Goal: Transaction & Acquisition: Purchase product/service

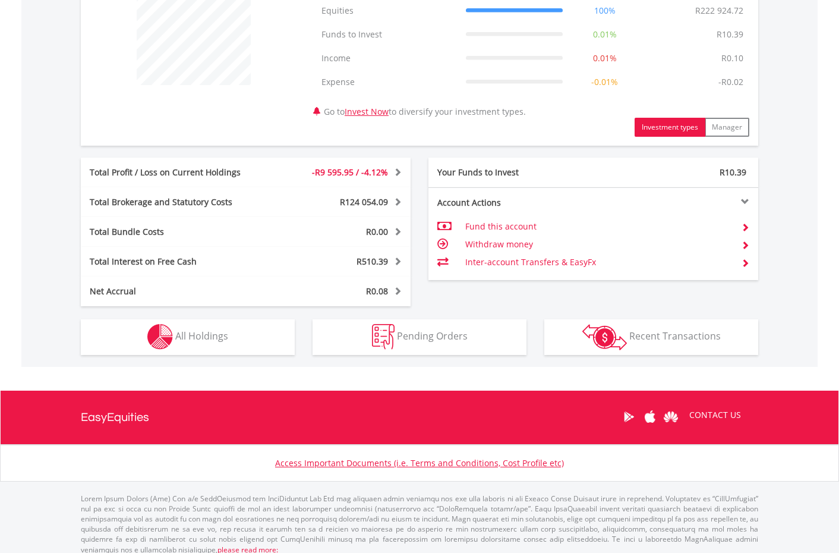
scroll to position [500, 0]
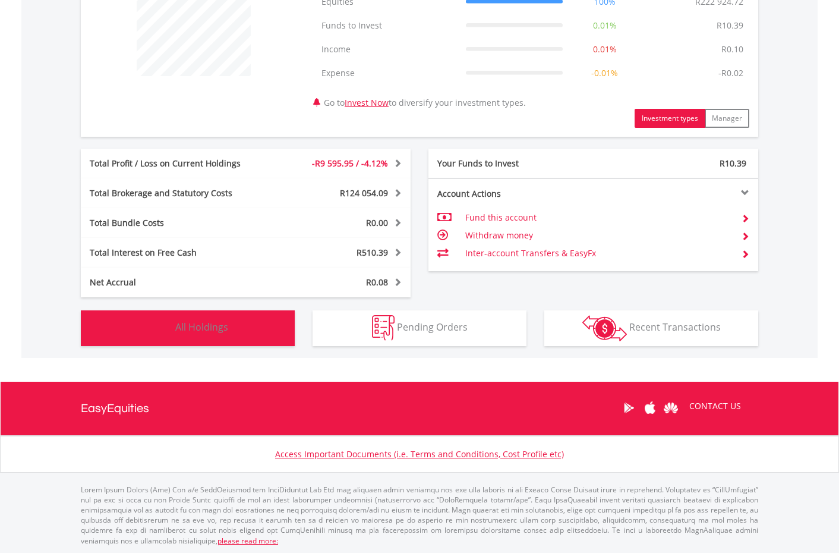
click at [263, 334] on button "Holdings All Holdings" at bounding box center [188, 328] width 214 height 36
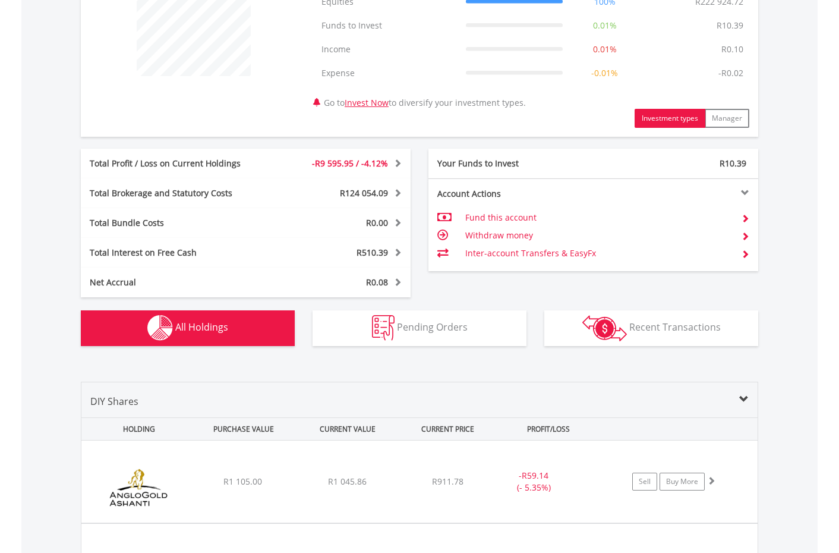
scroll to position [881, 0]
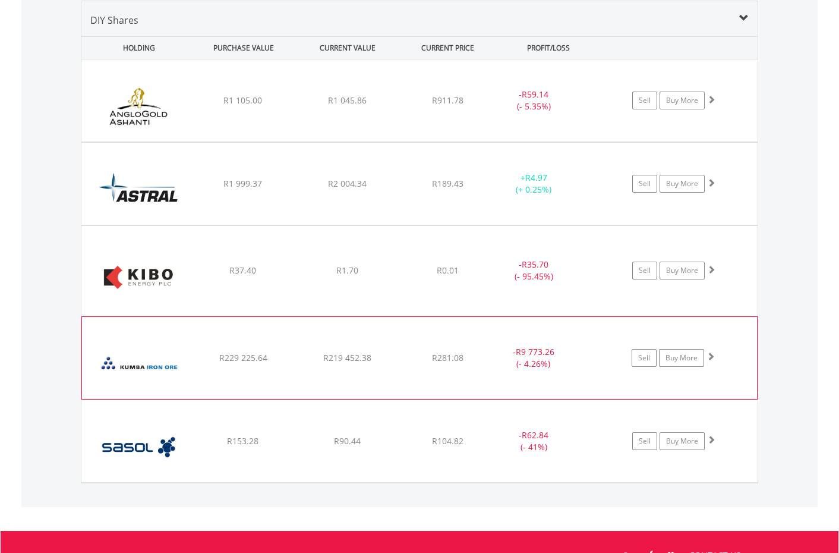
click at [318, 141] on div "﻿ Kumba Iron Ore Limited R229 225.64 R219 452.38 R281.08 - R9 773.26 (- 4.26%) …" at bounding box center [419, 100] width 677 height 82
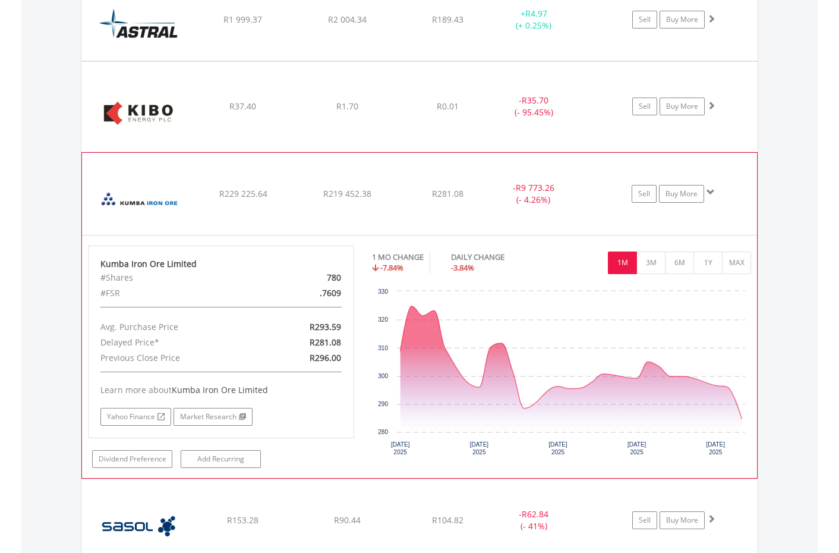
scroll to position [1046, 0]
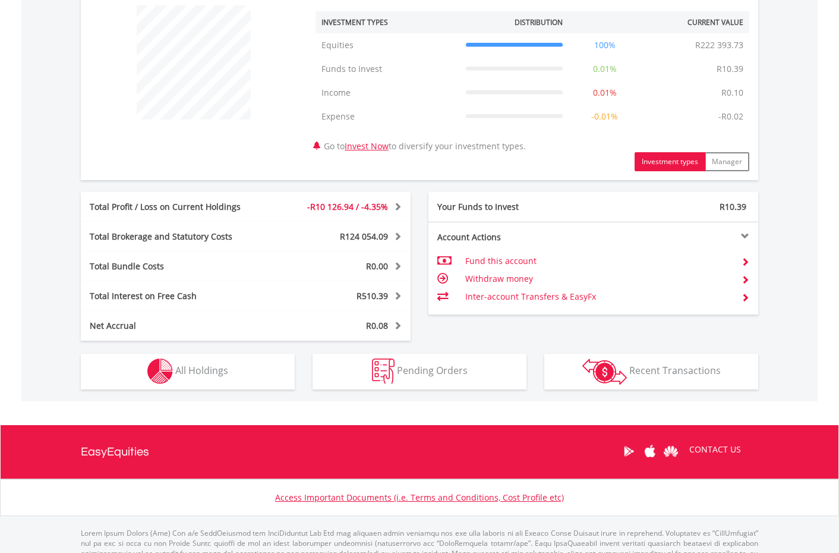
scroll to position [470, 0]
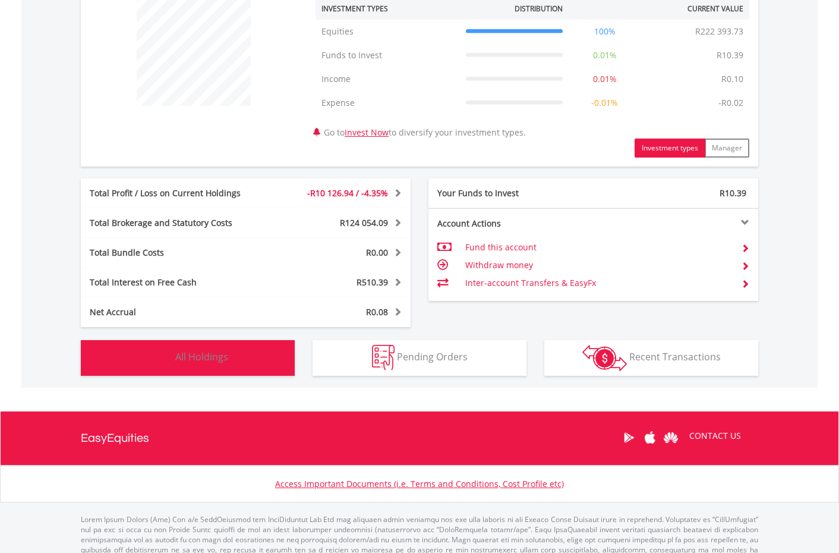
click at [265, 363] on button "Holdings All Holdings" at bounding box center [188, 358] width 214 height 36
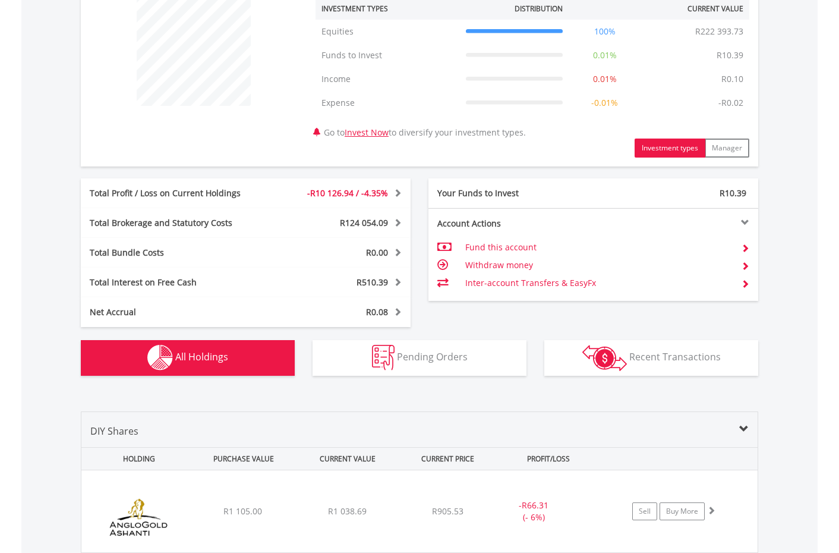
scroll to position [881, 0]
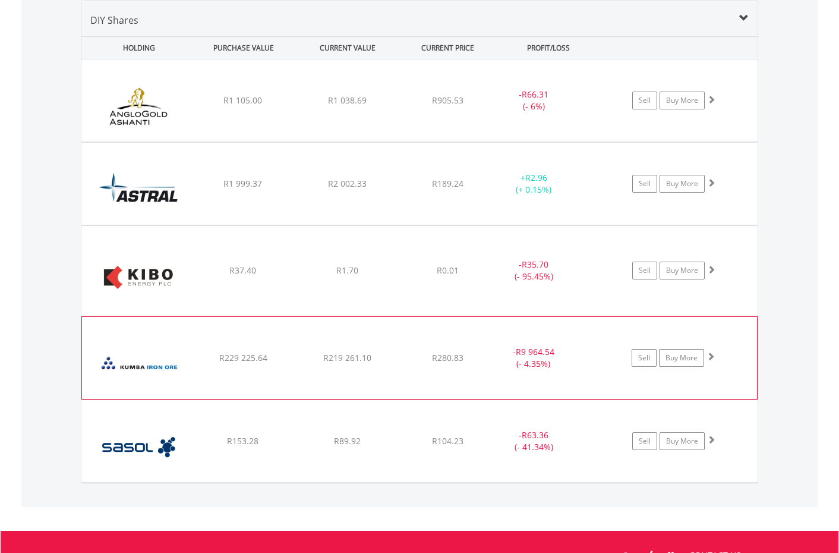
click at [415, 141] on div "﻿ Kumba Iron Ore Limited R229 225.64 R219 261.10 R280.83 - R9 964.54 (- 4.35%) …" at bounding box center [419, 100] width 677 height 82
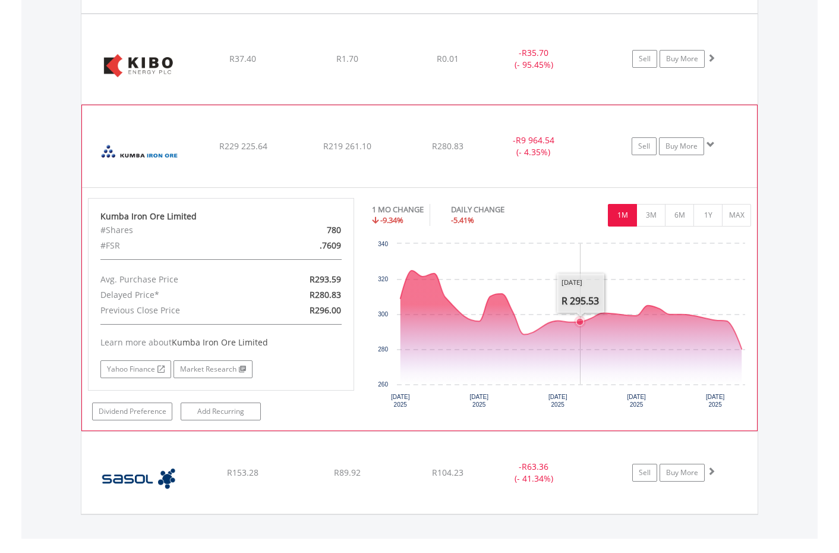
scroll to position [1090, 0]
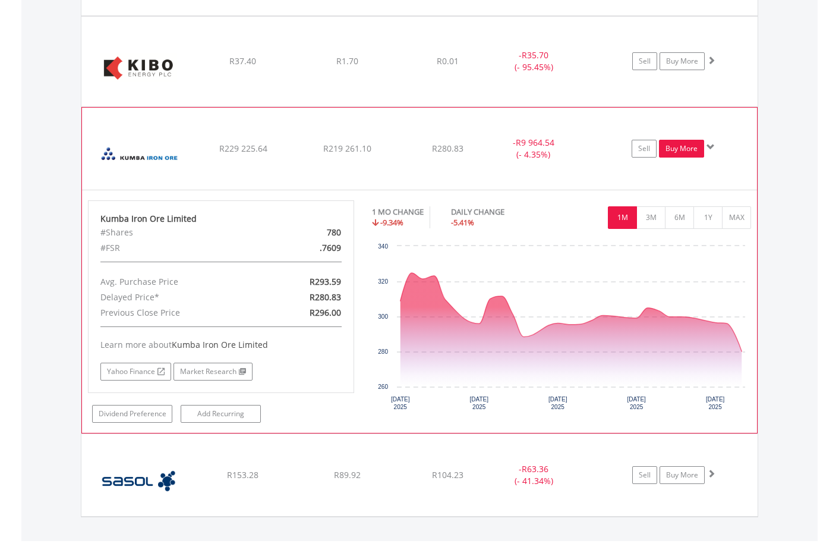
click at [687, 151] on link "Buy More" at bounding box center [681, 149] width 45 height 18
click at [684, 150] on link "Buy More" at bounding box center [681, 149] width 45 height 18
click at [690, 146] on link "Buy More" at bounding box center [681, 149] width 45 height 18
click at [686, 153] on link "Buy More" at bounding box center [681, 149] width 45 height 18
click at [684, 149] on link "Buy More" at bounding box center [681, 149] width 45 height 18
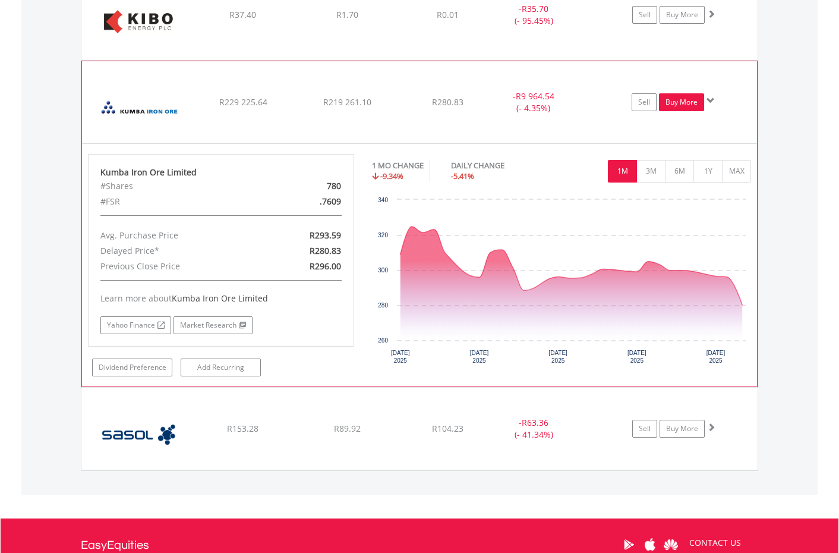
scroll to position [1123, 0]
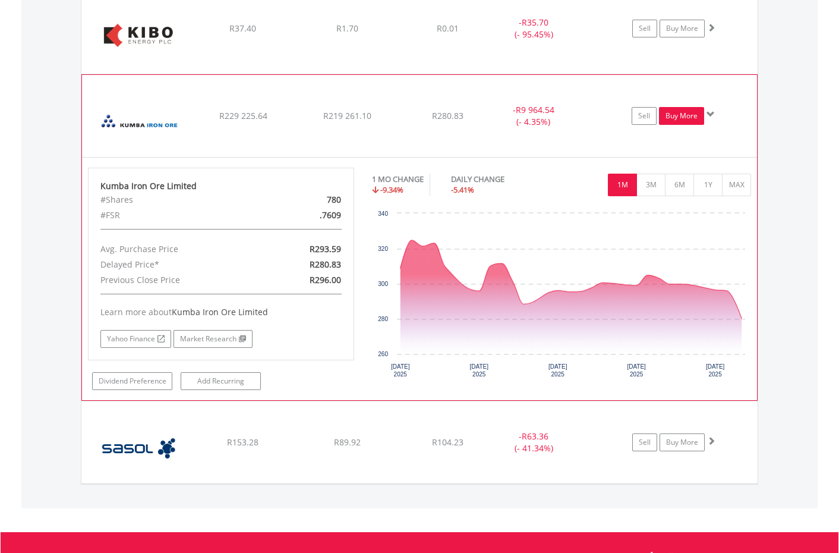
click at [687, 118] on link "Buy More" at bounding box center [681, 116] width 45 height 18
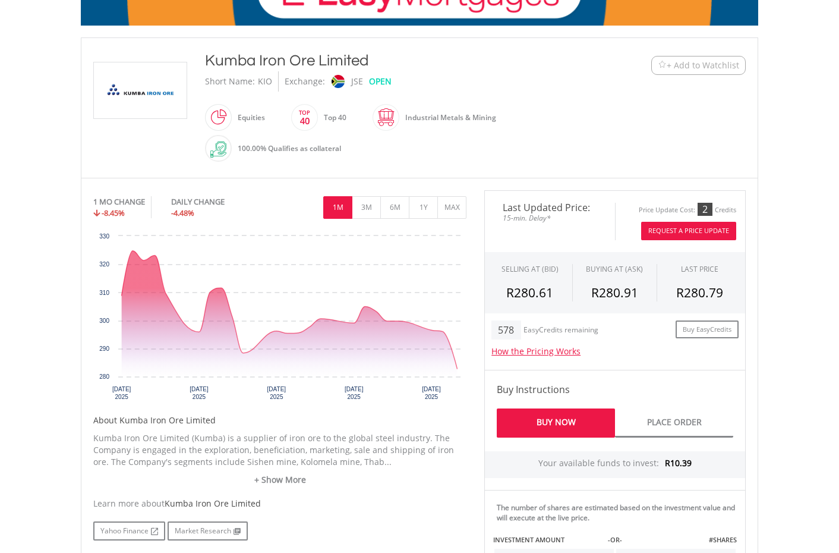
scroll to position [225, 0]
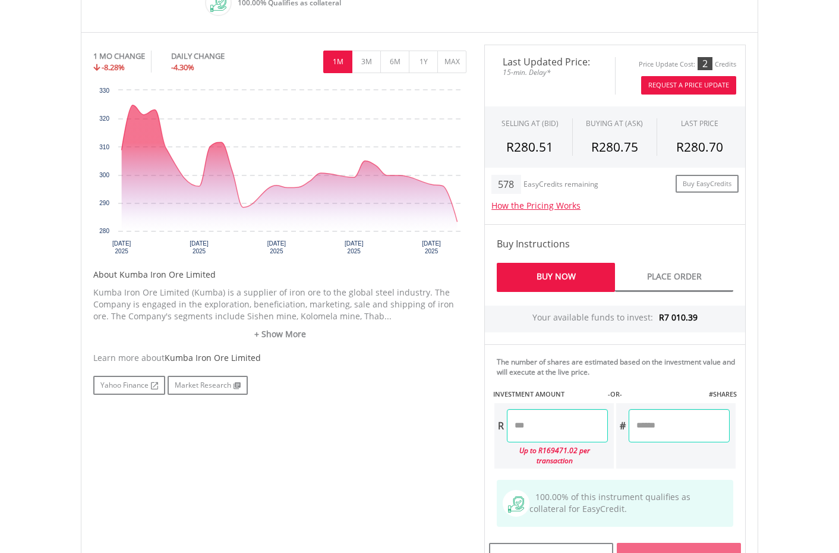
scroll to position [391, 0]
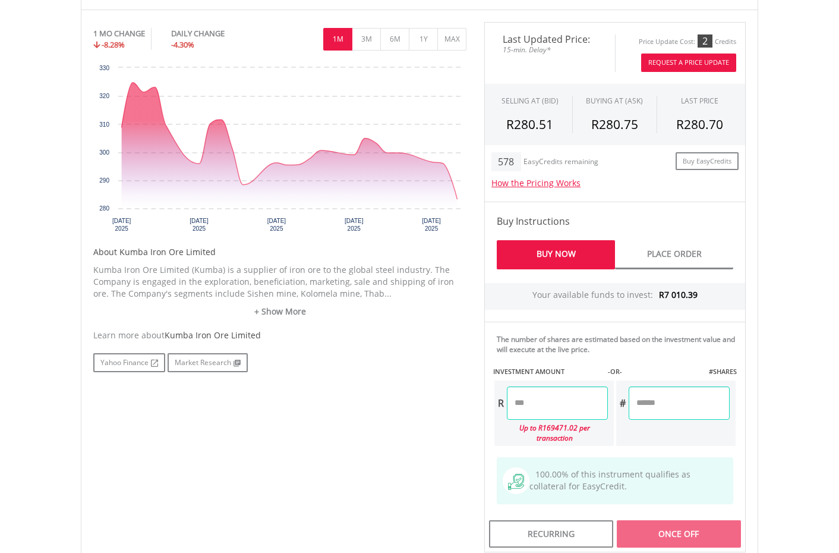
click at [524, 402] on input "number" at bounding box center [557, 402] width 101 height 33
type input "*******"
click at [706, 425] on div "Last Updated Price: 15-min. Delay* Price Update Cost: 2 Credits Request A Price…" at bounding box center [615, 287] width 279 height 530
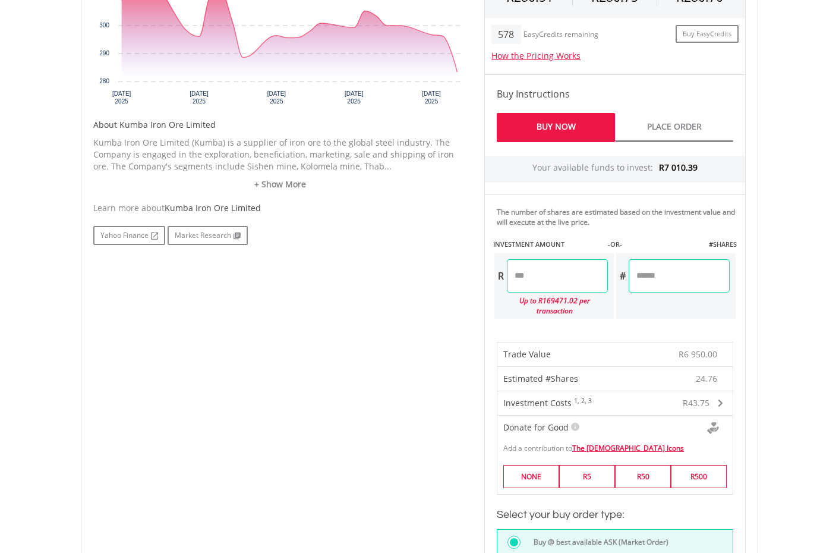
scroll to position [521, 0]
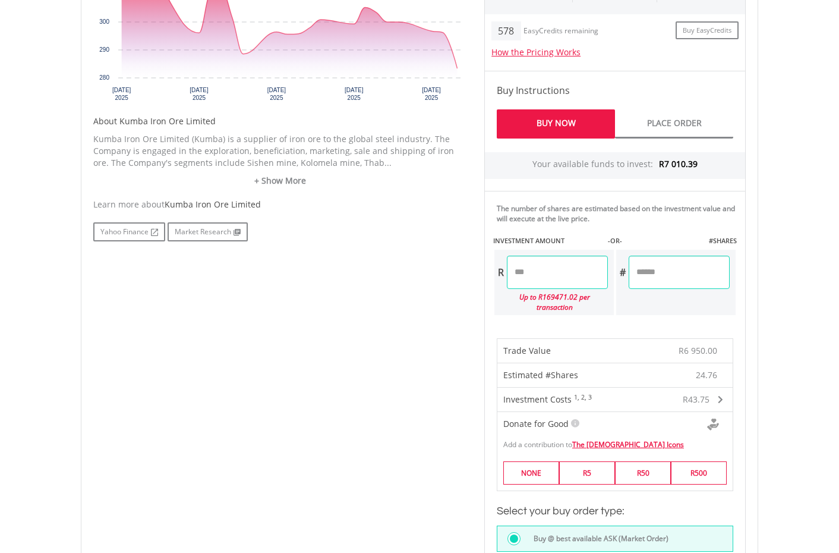
click at [529, 271] on input "*******" at bounding box center [557, 272] width 101 height 33
type input "*******"
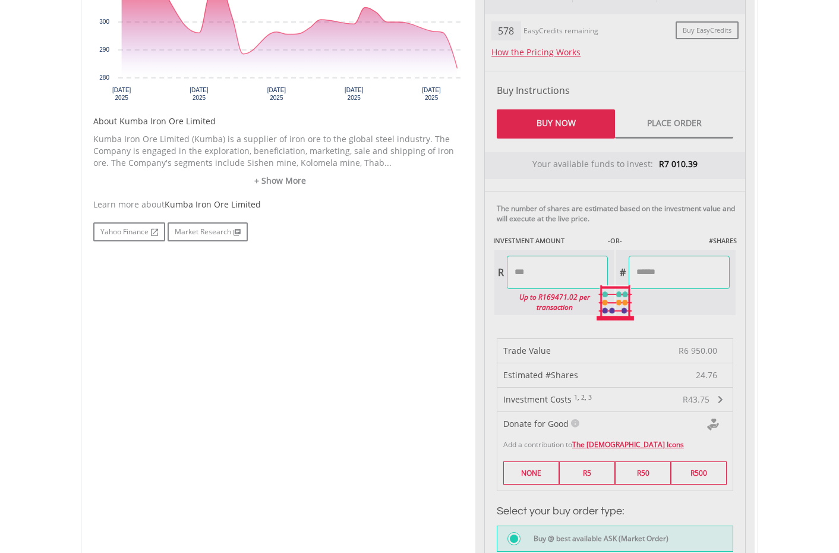
click at [696, 295] on div "Last Updated Price: 15-min. Delay* Price Update Cost: 2 Credits Request A Price…" at bounding box center [615, 302] width 279 height 823
type input "*******"
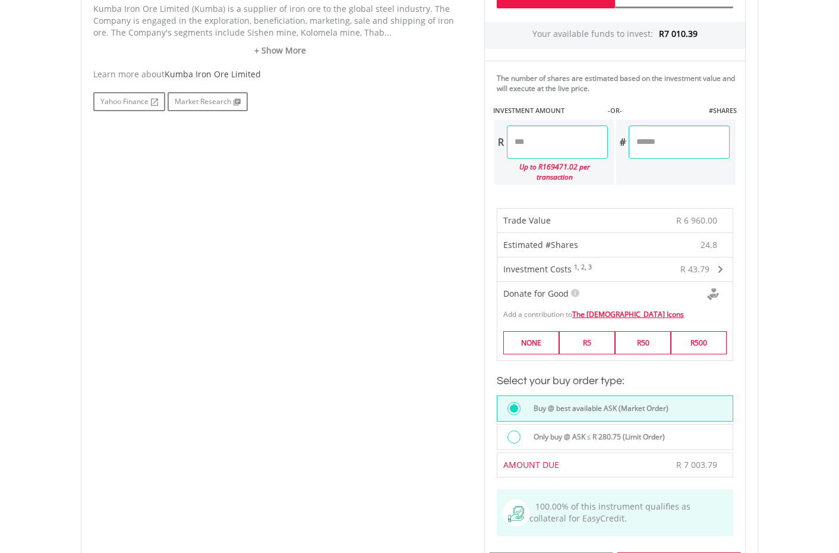
scroll to position [650, 0]
click at [533, 144] on input "*******" at bounding box center [557, 143] width 101 height 33
type input "*******"
click at [705, 172] on div "Last Updated Price: 15-min. Delay* Price Update Cost: 2 Credits Request A Price…" at bounding box center [615, 173] width 279 height 823
type input "*******"
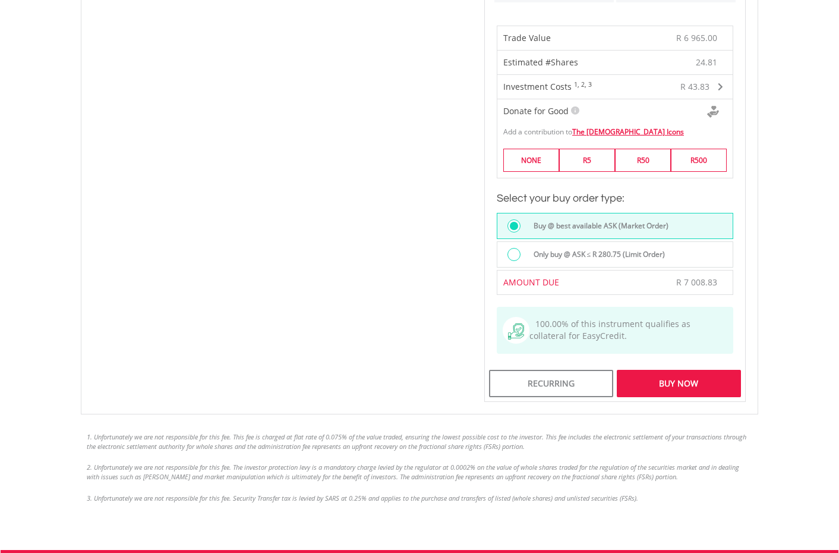
scroll to position [837, 0]
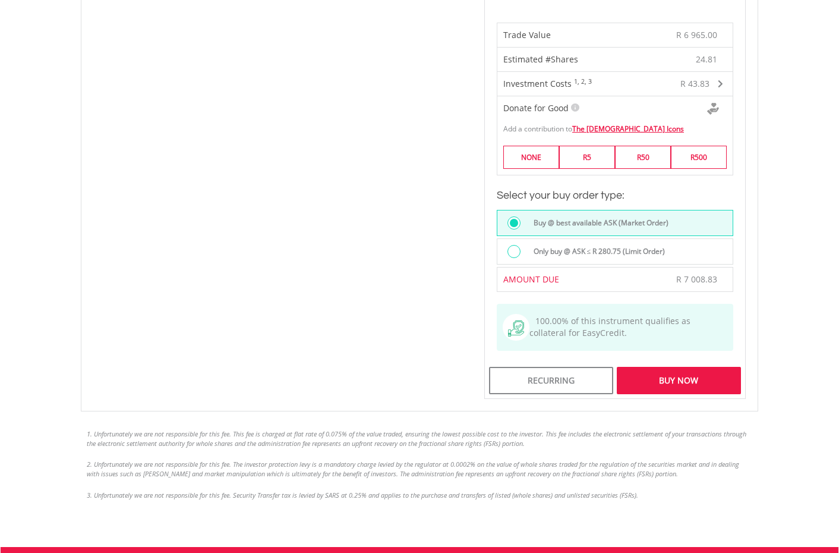
click at [685, 368] on div "Buy Now" at bounding box center [679, 380] width 124 height 27
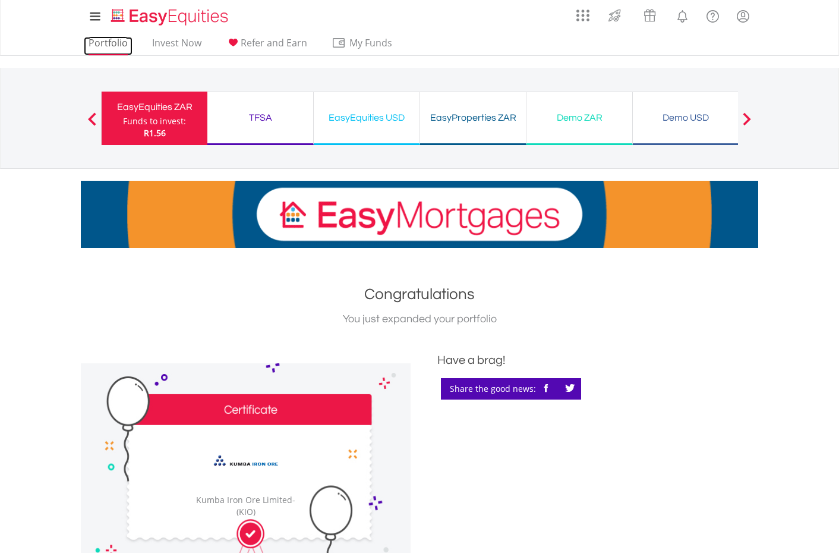
click at [111, 42] on link "Portfolio" at bounding box center [108, 46] width 49 height 18
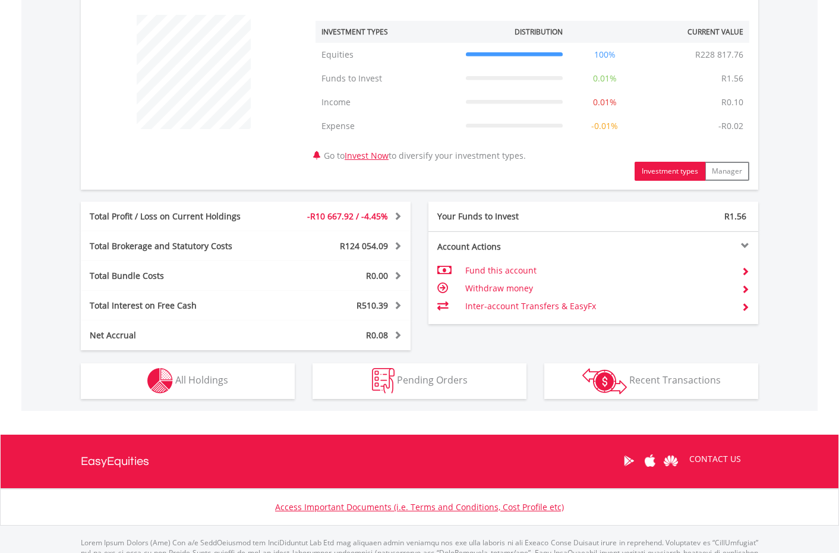
scroll to position [459, 0]
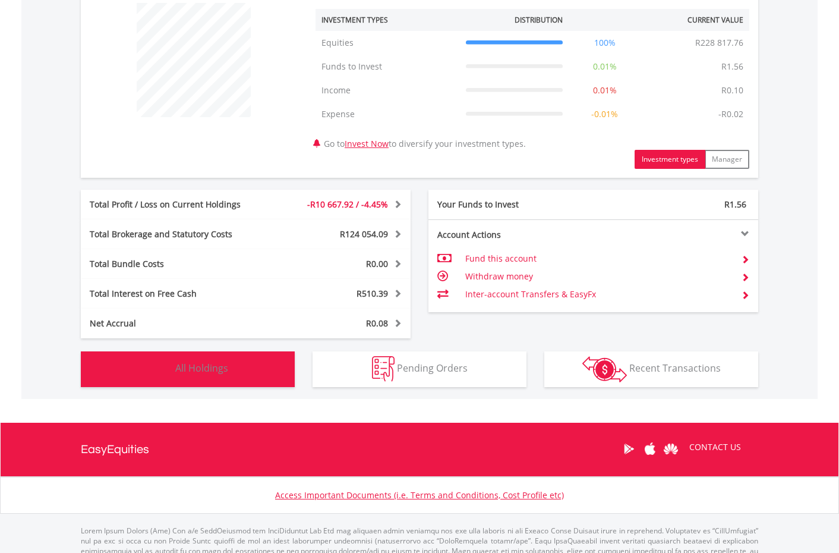
click at [241, 373] on button "Holdings All Holdings" at bounding box center [188, 369] width 214 height 36
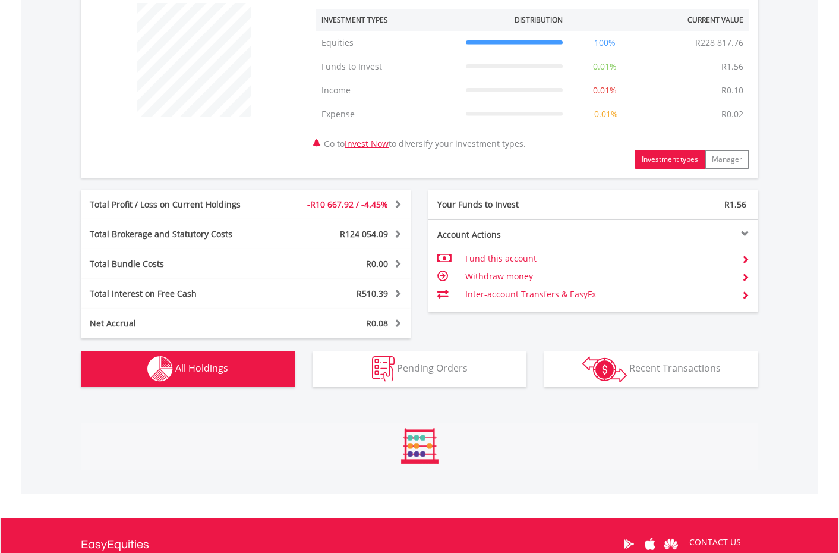
scroll to position [881, 0]
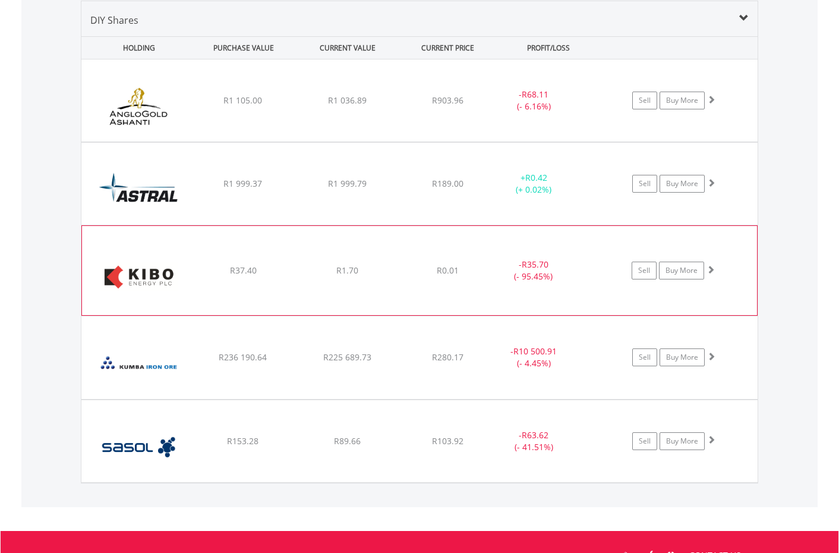
click at [428, 141] on div "﻿ Kibo Energy PLC R37.40 R1.70 R0.01 - R35.70 (- 95.45%) Sell Buy More" at bounding box center [419, 100] width 677 height 82
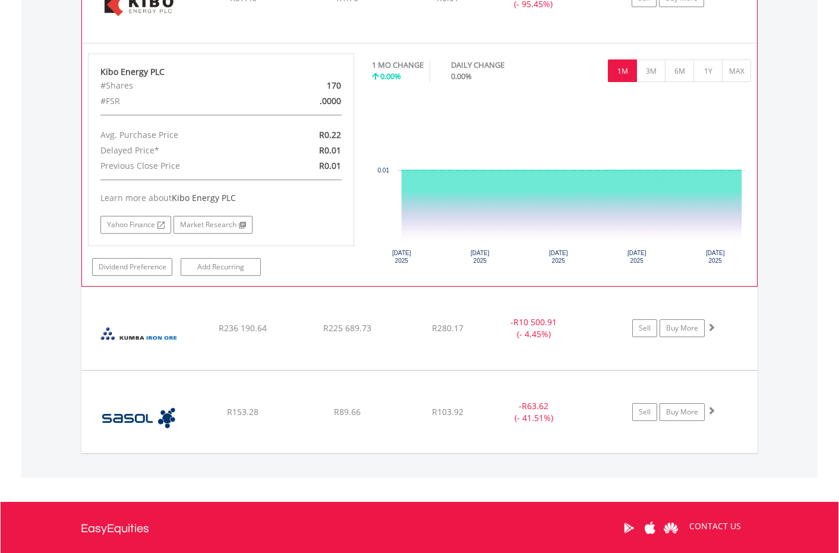
scroll to position [1273, 0]
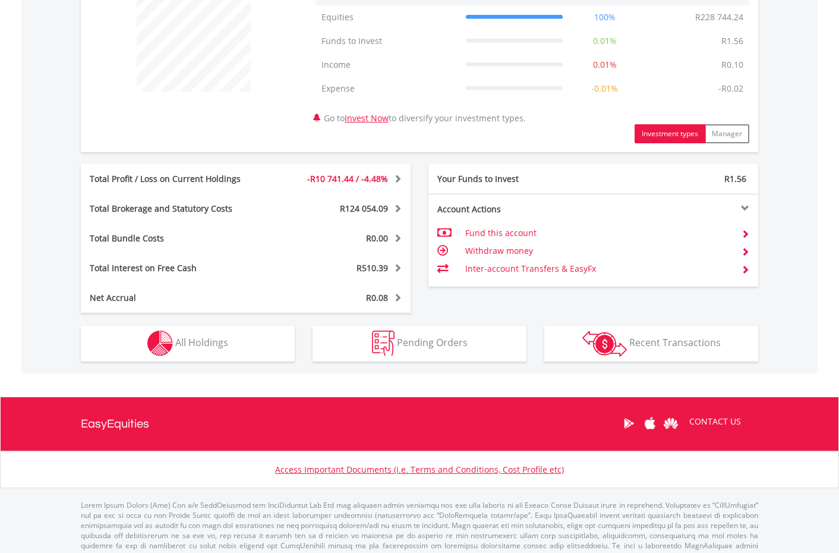
scroll to position [500, 0]
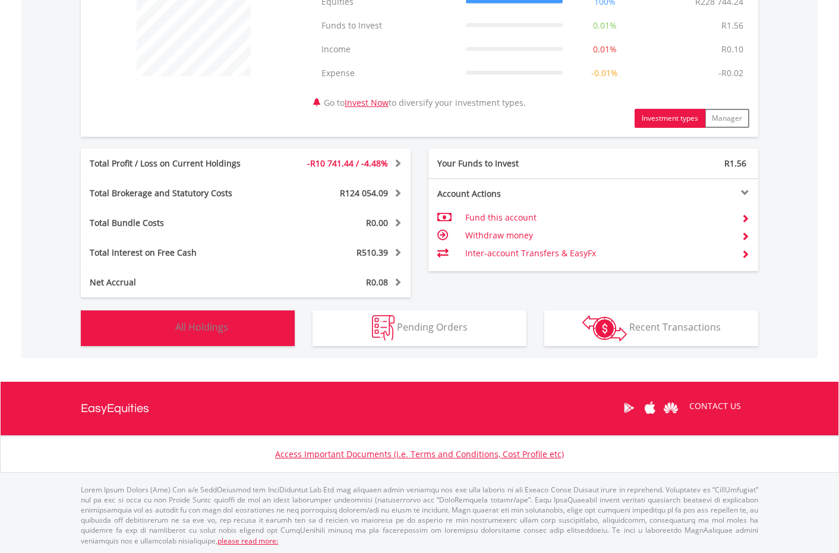
click at [275, 329] on button "Holdings All Holdings" at bounding box center [188, 328] width 214 height 36
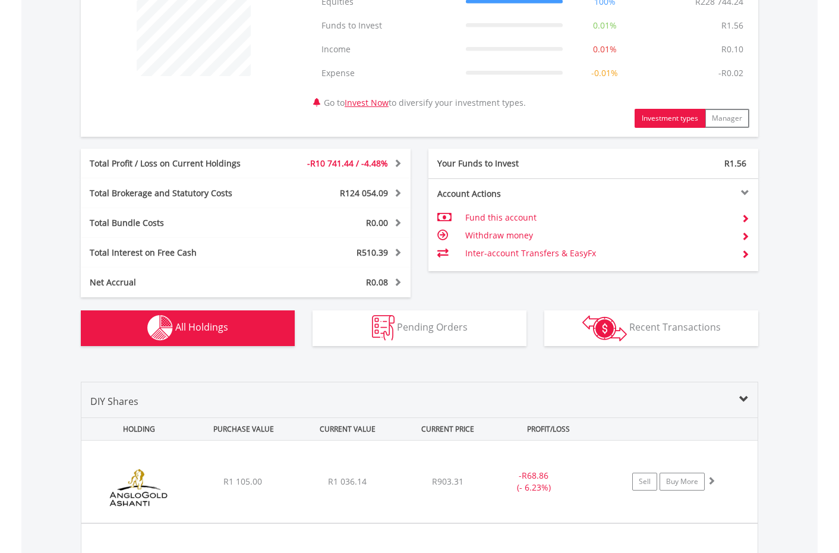
scroll to position [881, 0]
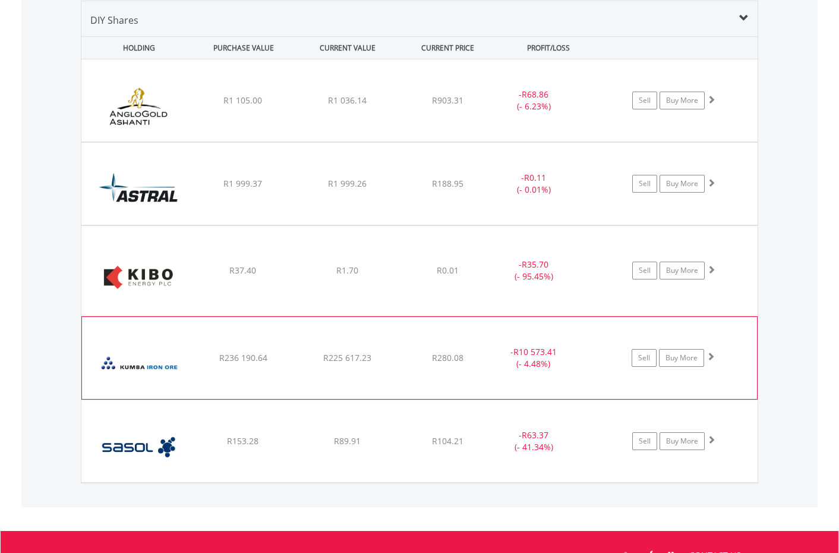
click at [424, 141] on div "﻿ Kumba Iron Ore Limited R236 190.64 R225 617.23 R280.08 - R10 573.41 (- 4.48%)…" at bounding box center [419, 100] width 677 height 82
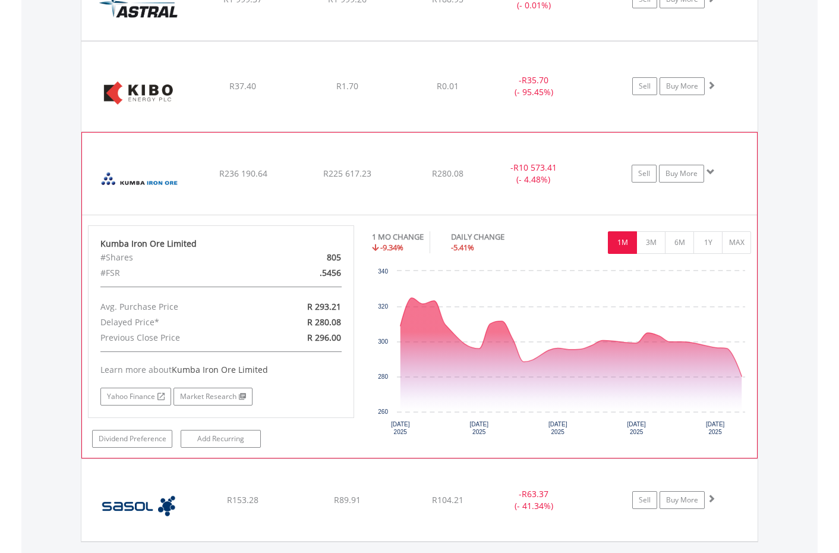
scroll to position [1074, 0]
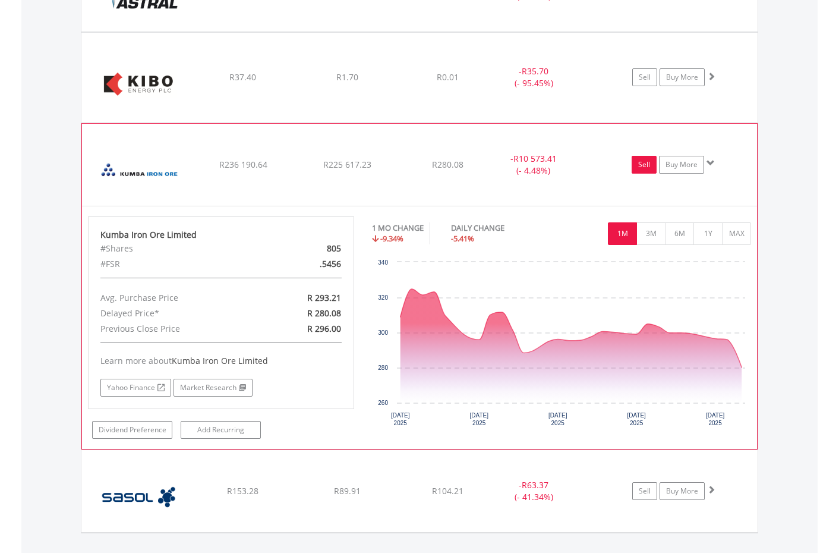
click at [641, 156] on link "Sell" at bounding box center [644, 165] width 25 height 18
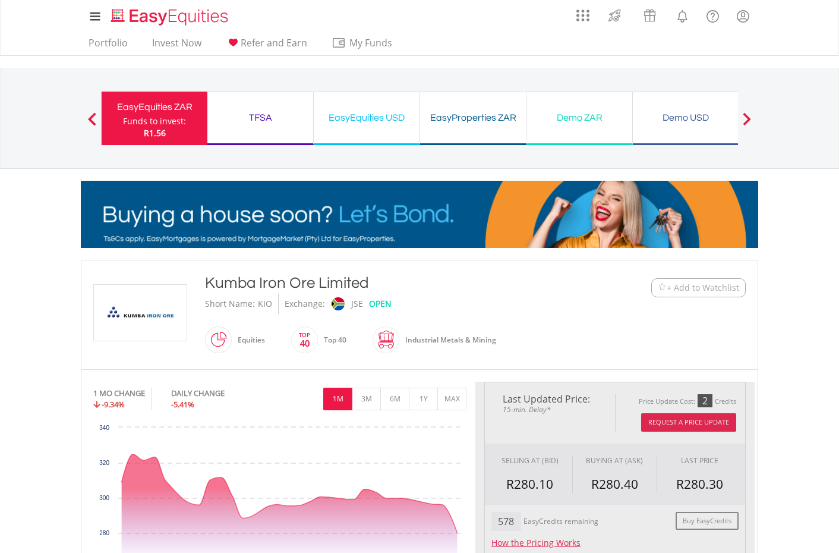
type input "*********"
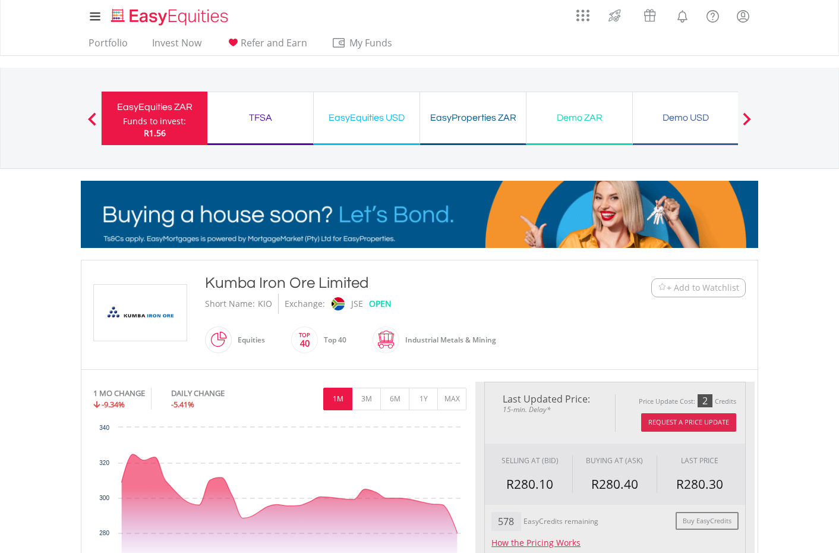
type input "******"
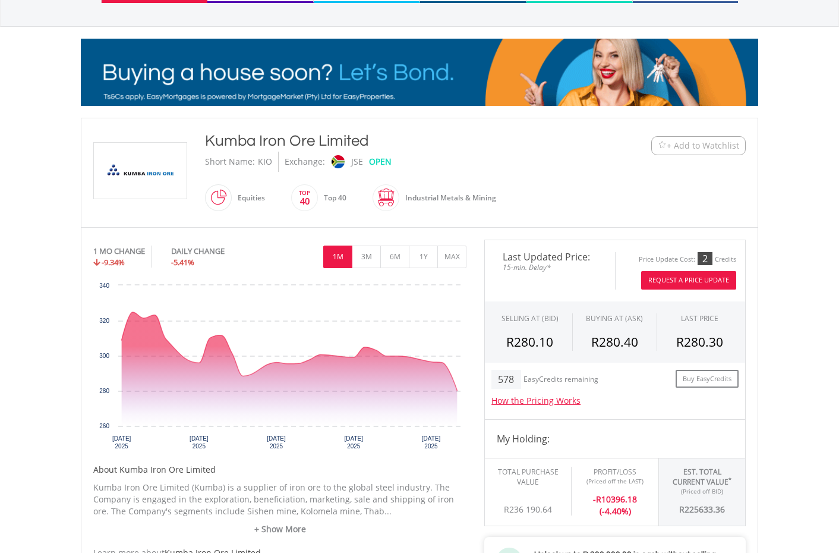
scroll to position [144, 0]
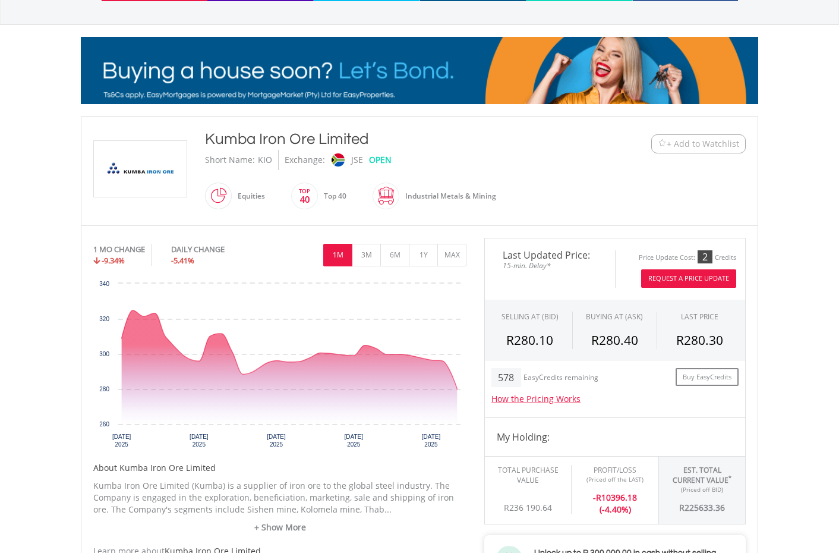
click at [686, 274] on button "Request A Price Update" at bounding box center [688, 278] width 95 height 18
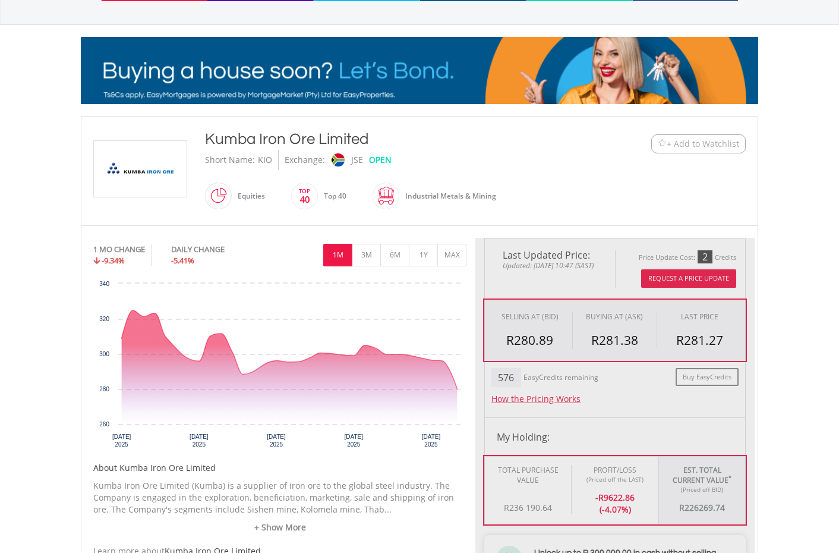
type input "*********"
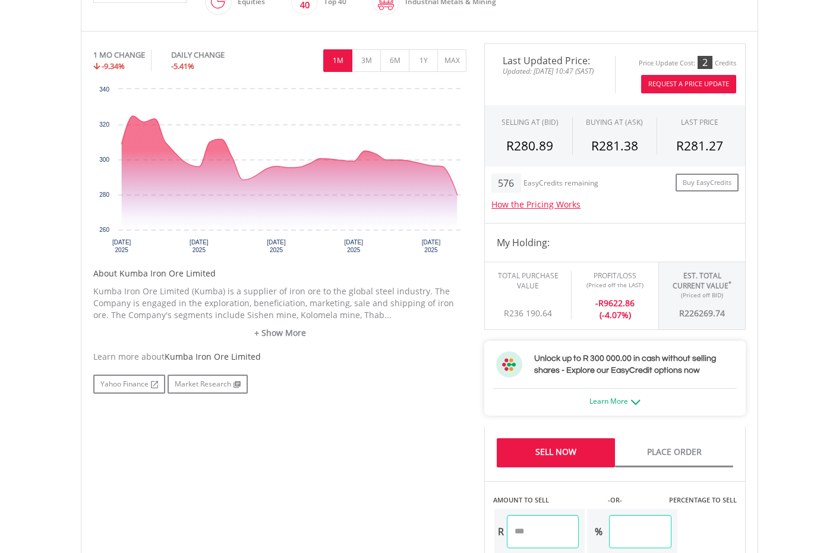
scroll to position [0, 0]
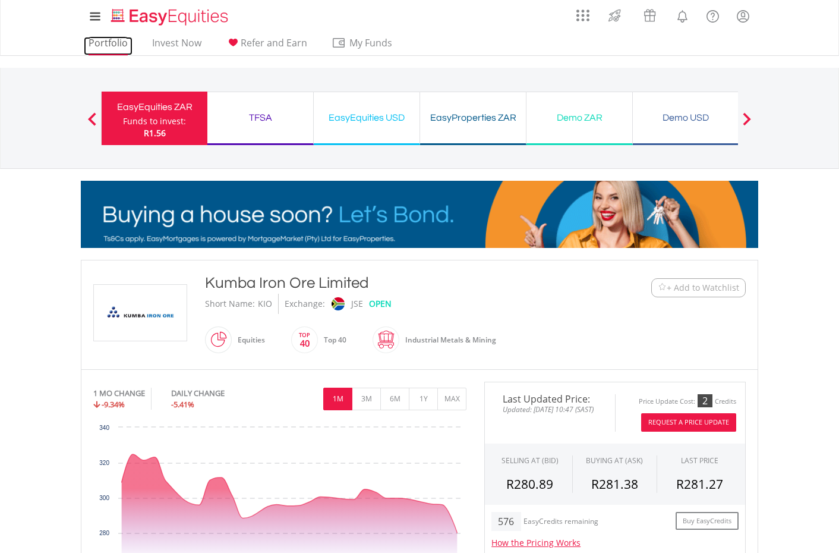
click at [113, 42] on link "Portfolio" at bounding box center [108, 46] width 49 height 18
